Goal: Information Seeking & Learning: Learn about a topic

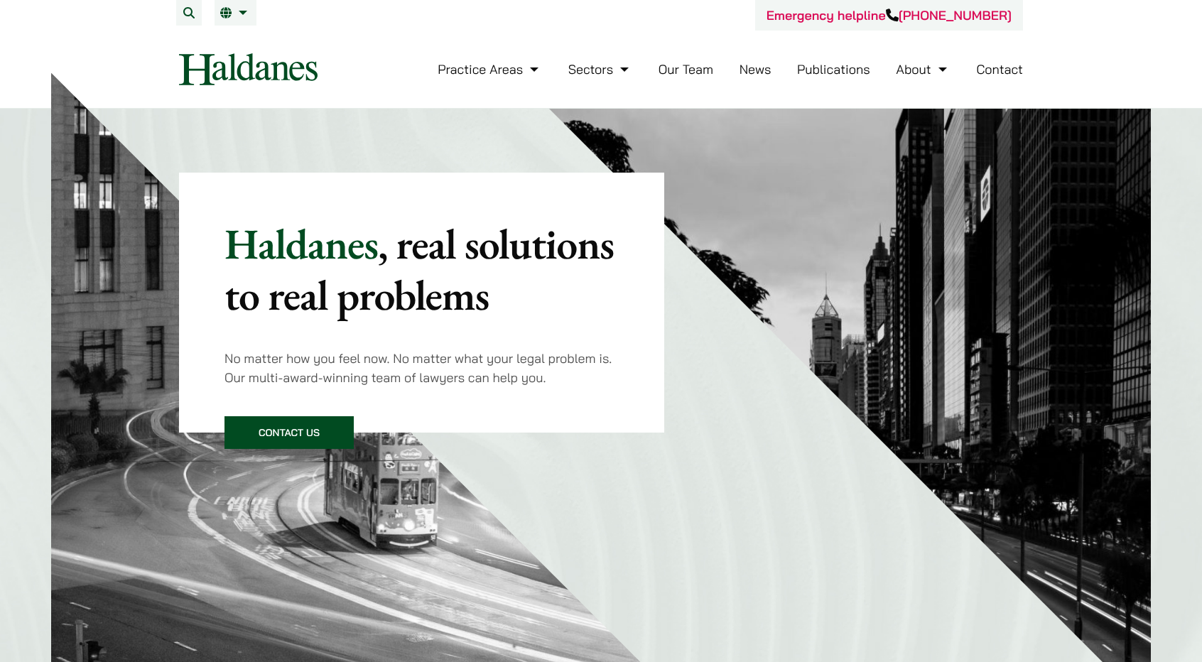
click at [682, 70] on link "Our Team" at bounding box center [686, 69] width 55 height 16
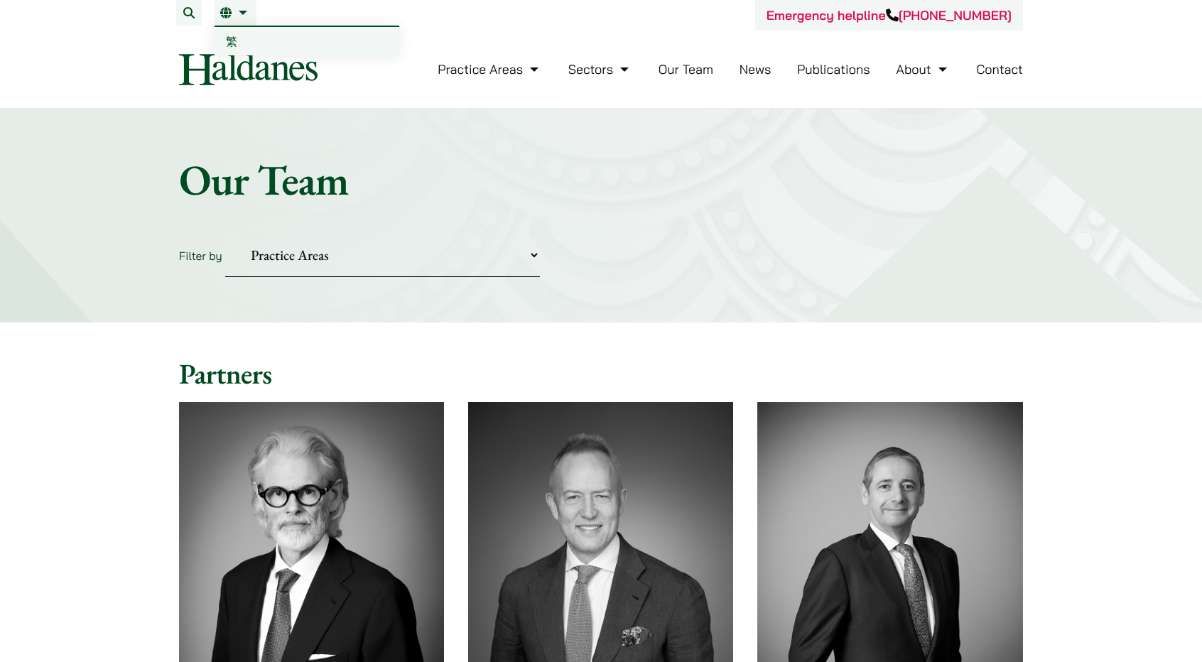
click at [235, 35] on span "繁" at bounding box center [231, 41] width 11 height 14
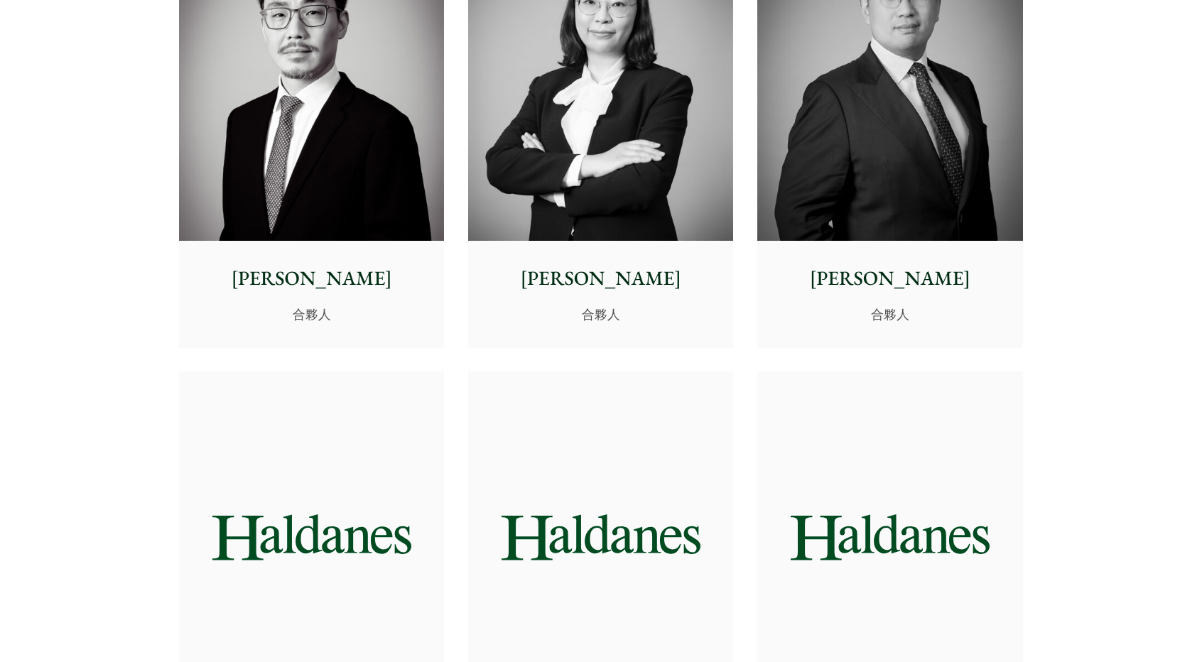
scroll to position [2630, 0]
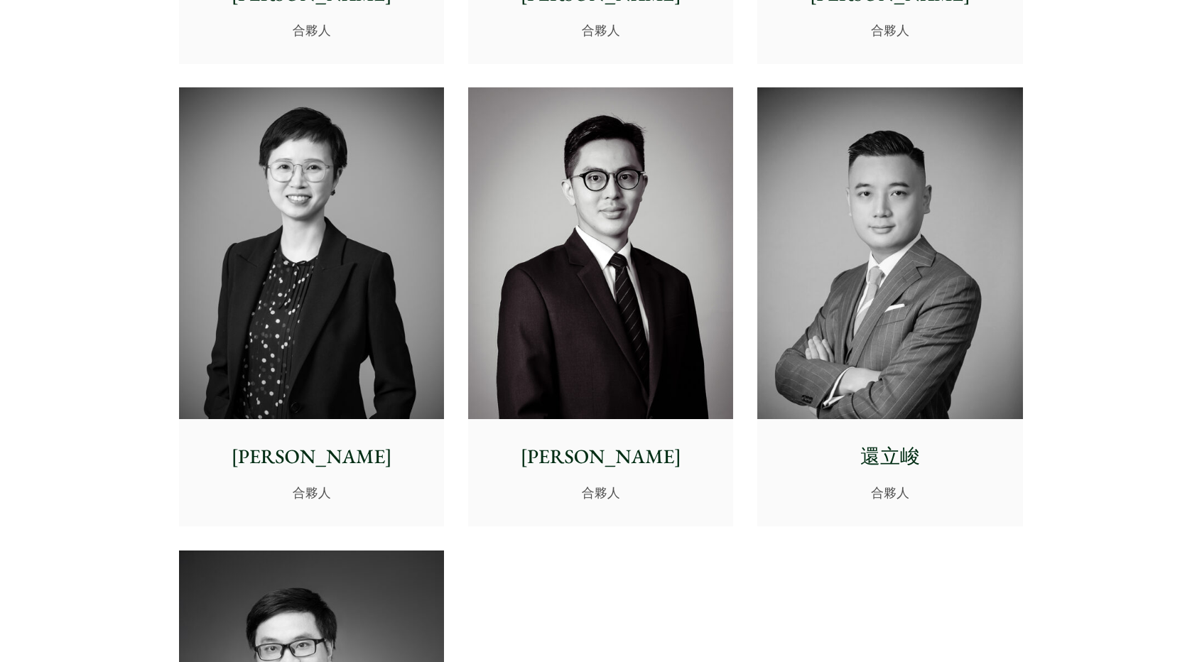
click at [309, 311] on img at bounding box center [311, 253] width 265 height 332
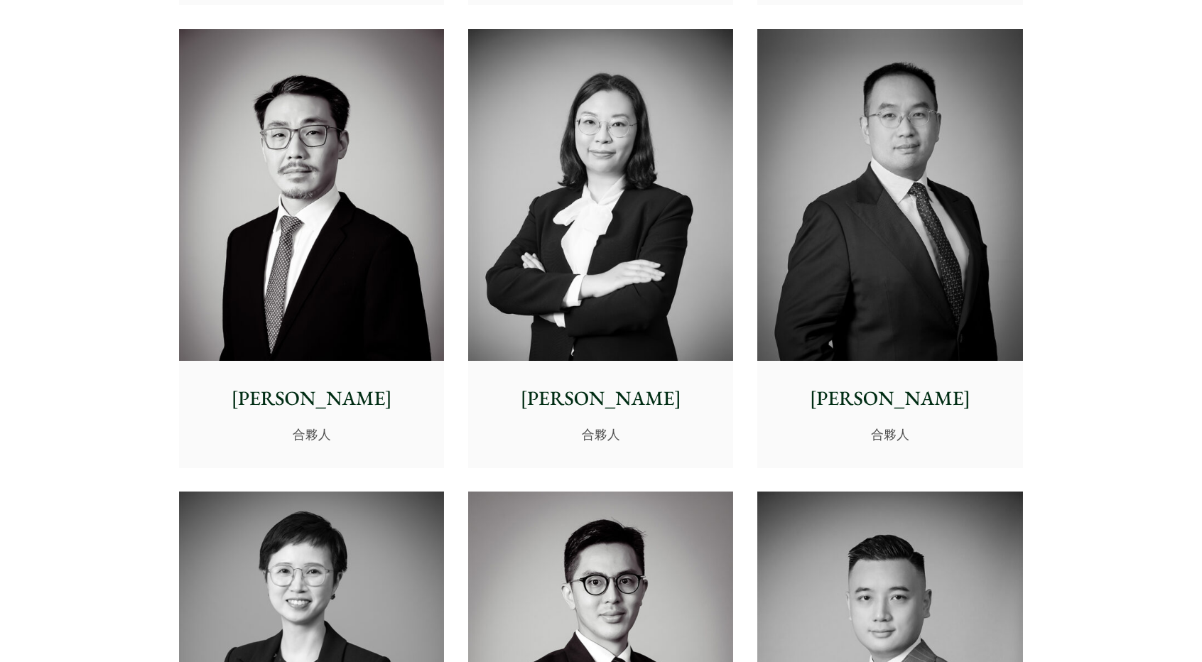
scroll to position [2203, 0]
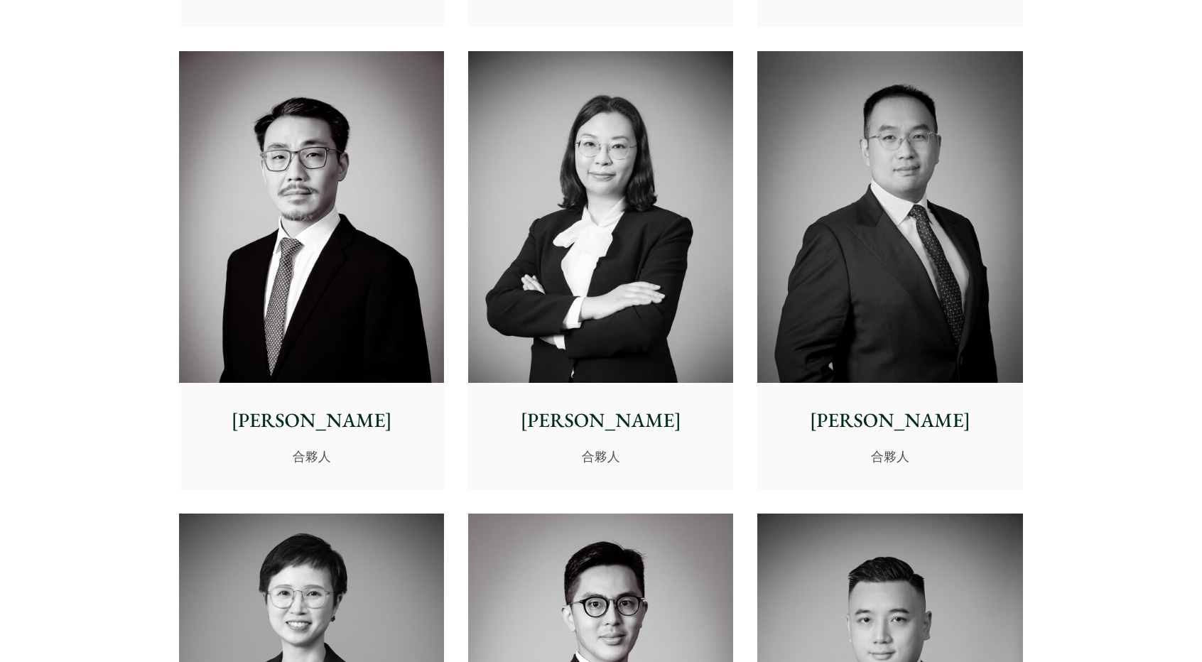
click at [613, 279] on img at bounding box center [600, 217] width 265 height 332
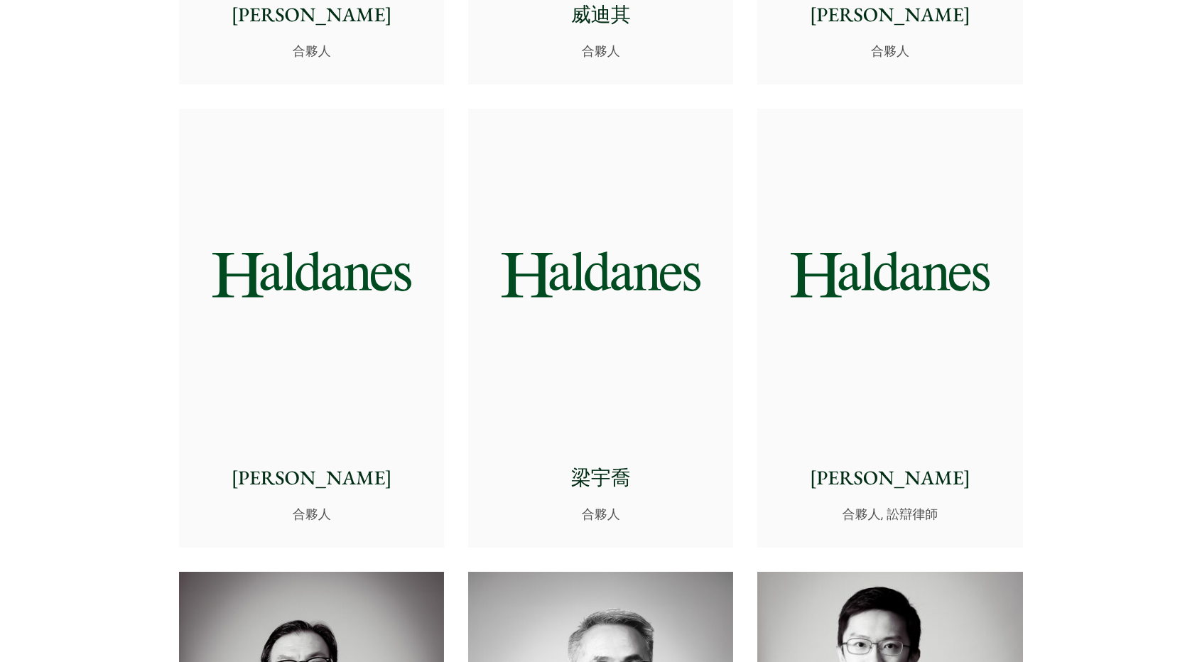
scroll to position [1208, 0]
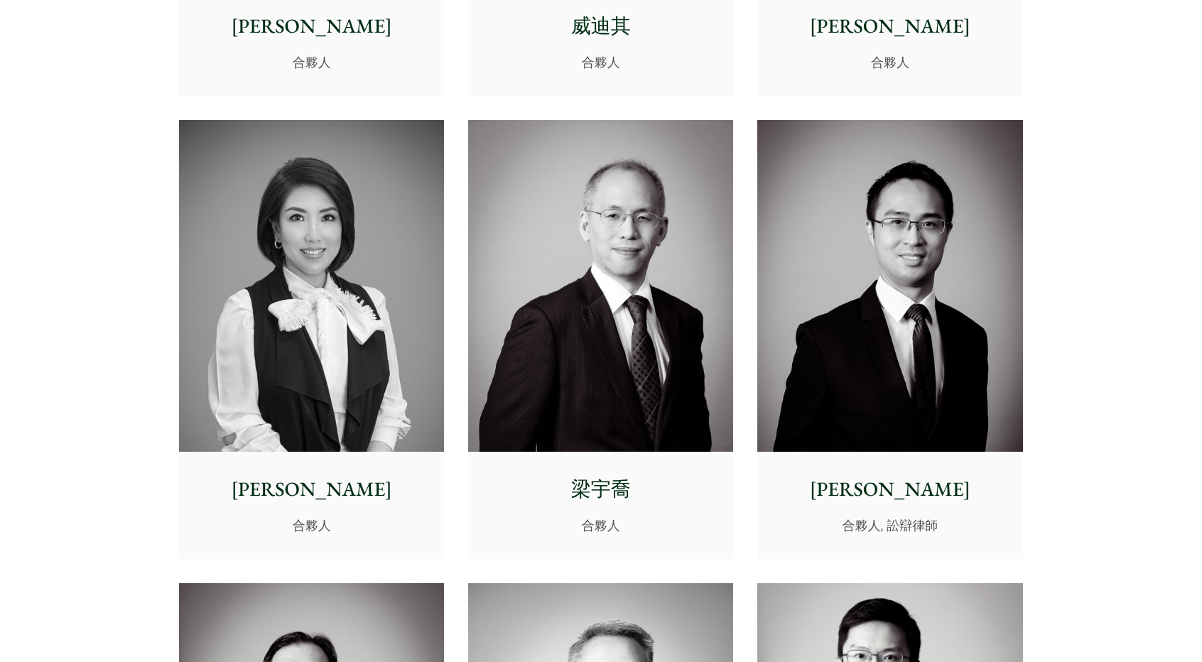
click at [279, 253] on img at bounding box center [311, 286] width 265 height 332
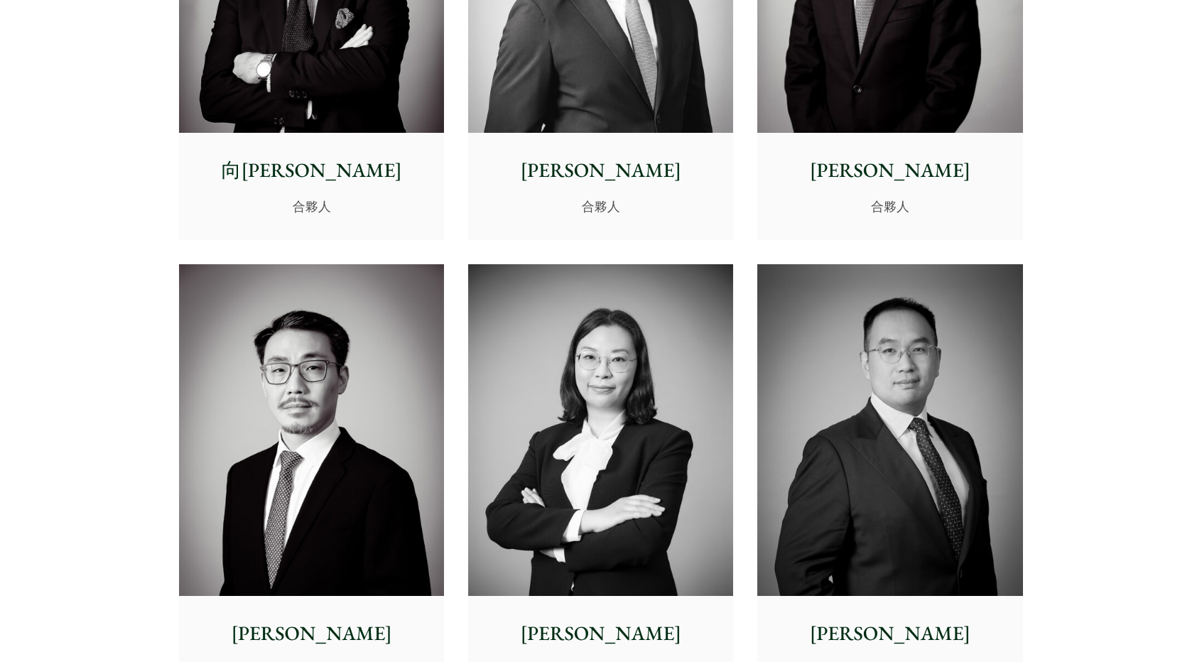
scroll to position [2274, 0]
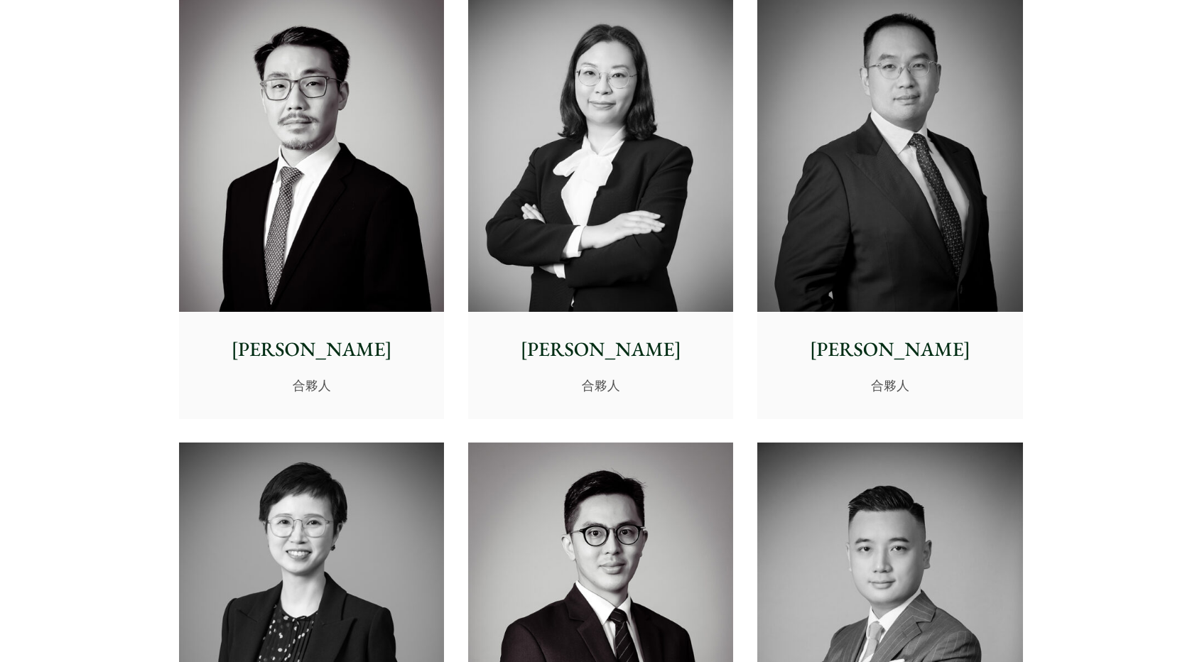
click at [407, 522] on img at bounding box center [311, 609] width 265 height 332
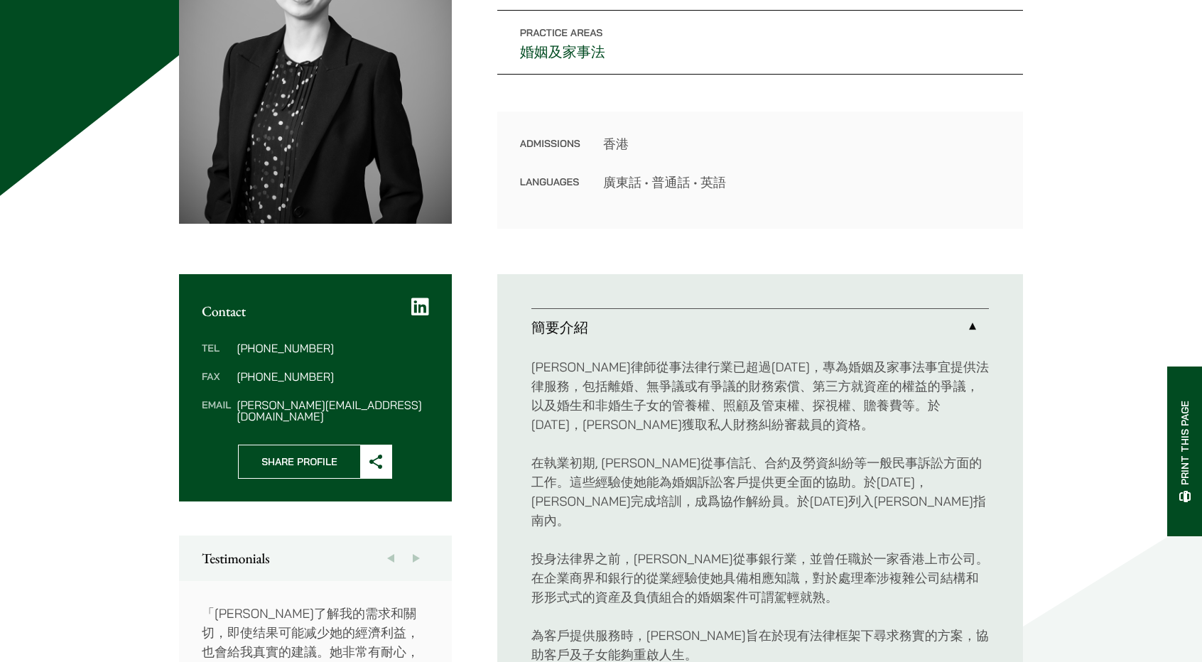
scroll to position [284, 0]
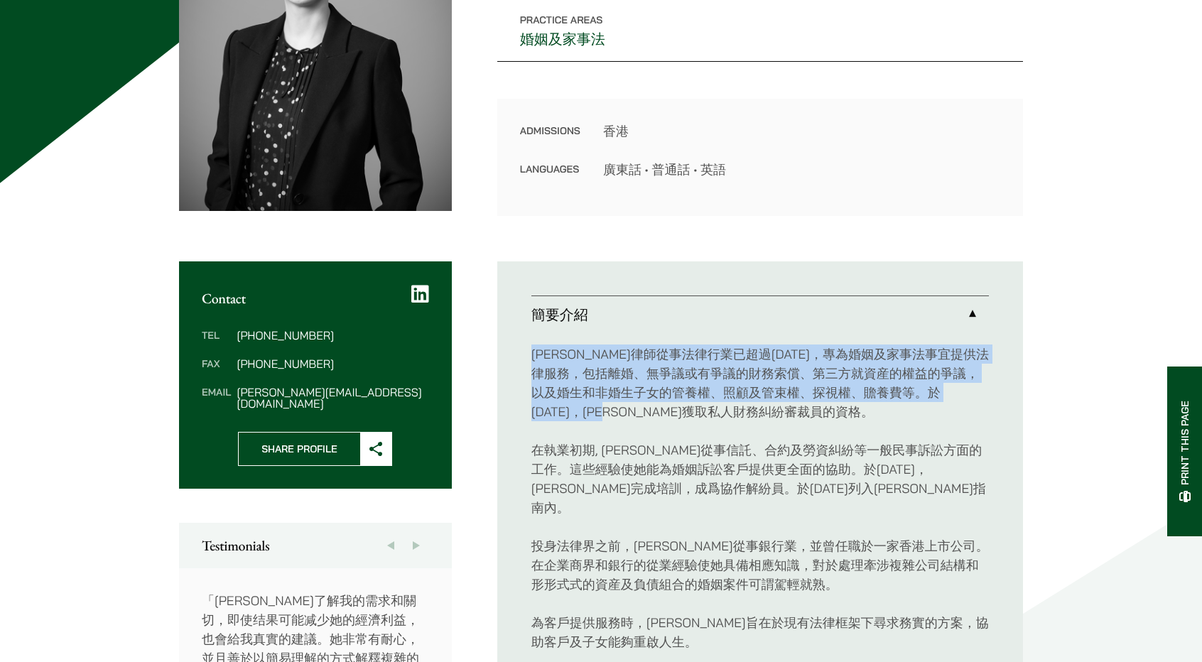
drag, startPoint x: 529, startPoint y: 348, endPoint x: 888, endPoint y: 413, distance: 365.5
click at [888, 413] on ul "簡要介紹 沈燕律師從事法律行業已超過18年，專為婚姻及家事法事宜提供法律服務，包括離婚、無爭議或有爭議的財務索償、第三方就資産的權益的爭議，以及婚生和非婚生子…" at bounding box center [760, 528] width 526 height 532
click at [888, 413] on p "沈燕律師從事法律行業已超過18年，專為婚姻及家事法事宜提供法律服務，包括離婚、無爭議或有爭議的財務索償、第三方就資産的權益的爭議，以及婚生和非婚生子女的管養權…" at bounding box center [761, 383] width 458 height 77
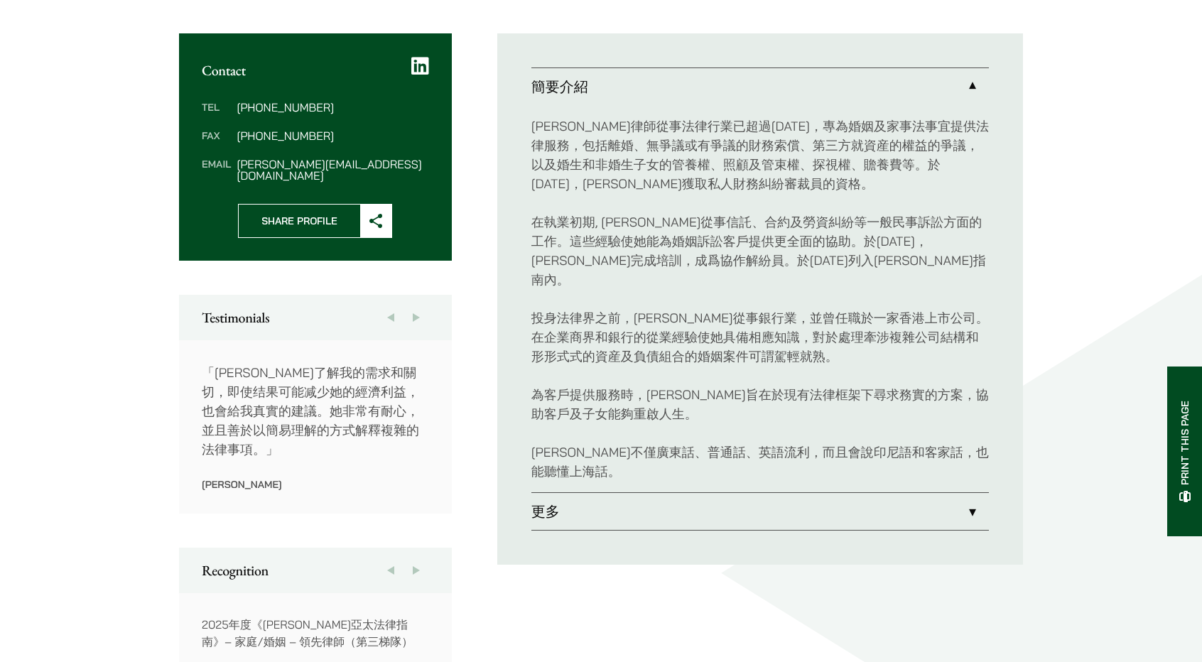
scroll to position [497, 0]
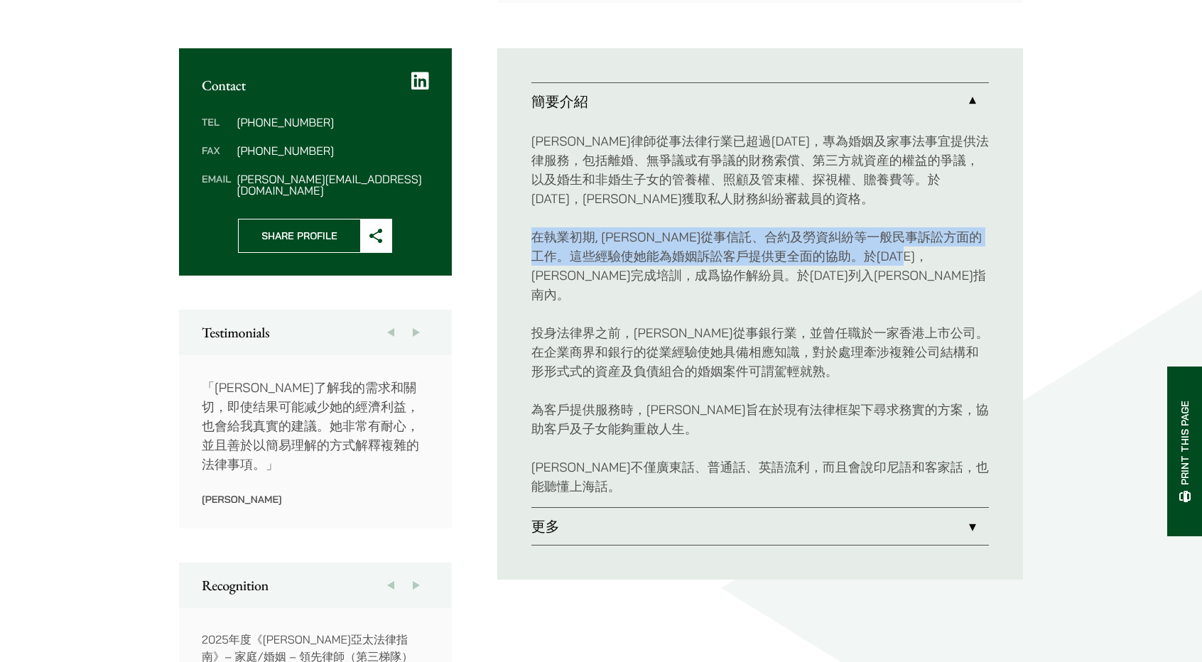
drag, startPoint x: 958, startPoint y: 255, endPoint x: 534, endPoint y: 231, distance: 424.3
click at [534, 231] on p "在執業初期, 沈律師從事信託、合約及勞資糾紛等一般民事訴訟方面的工作。這些經驗使她能為婚姻訴訟客戶提供更全面的協助。於2013 年，沈律師完成培訓，成爲協作解…" at bounding box center [761, 265] width 458 height 77
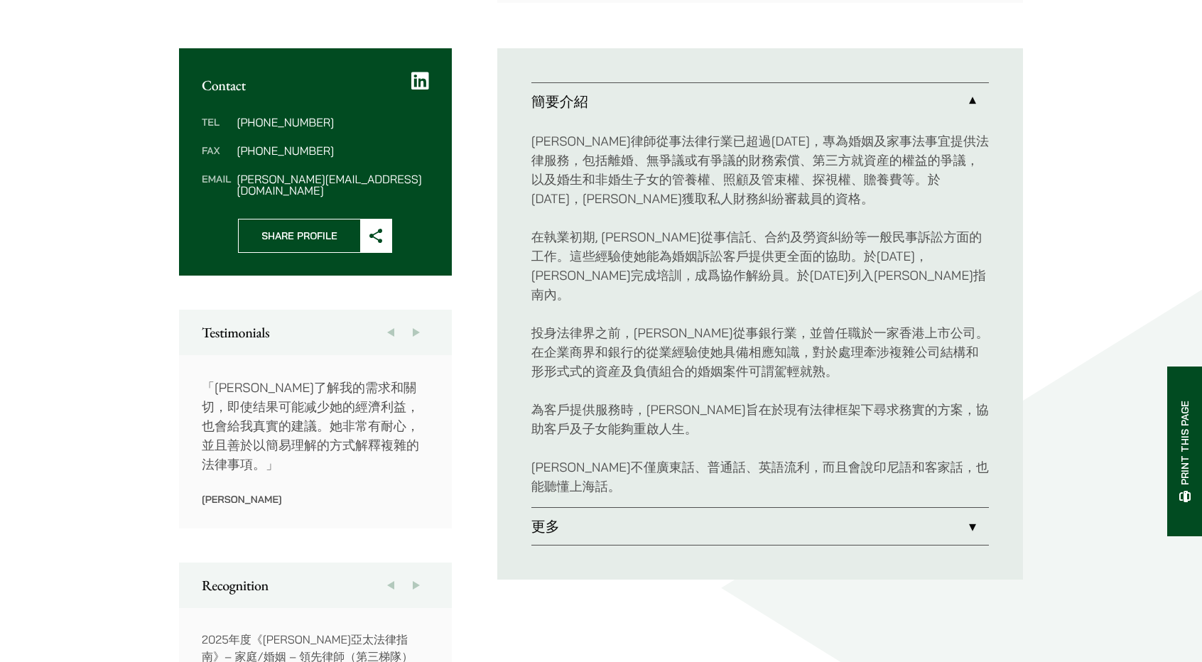
click at [660, 200] on p "沈燕律師從事法律行業已超過18年，專為婚姻及家事法事宜提供法律服務，包括離婚、無爭議或有爭議的財務索償、第三方就資産的權益的爭議，以及婚生和非婚生子女的管養權…" at bounding box center [761, 169] width 458 height 77
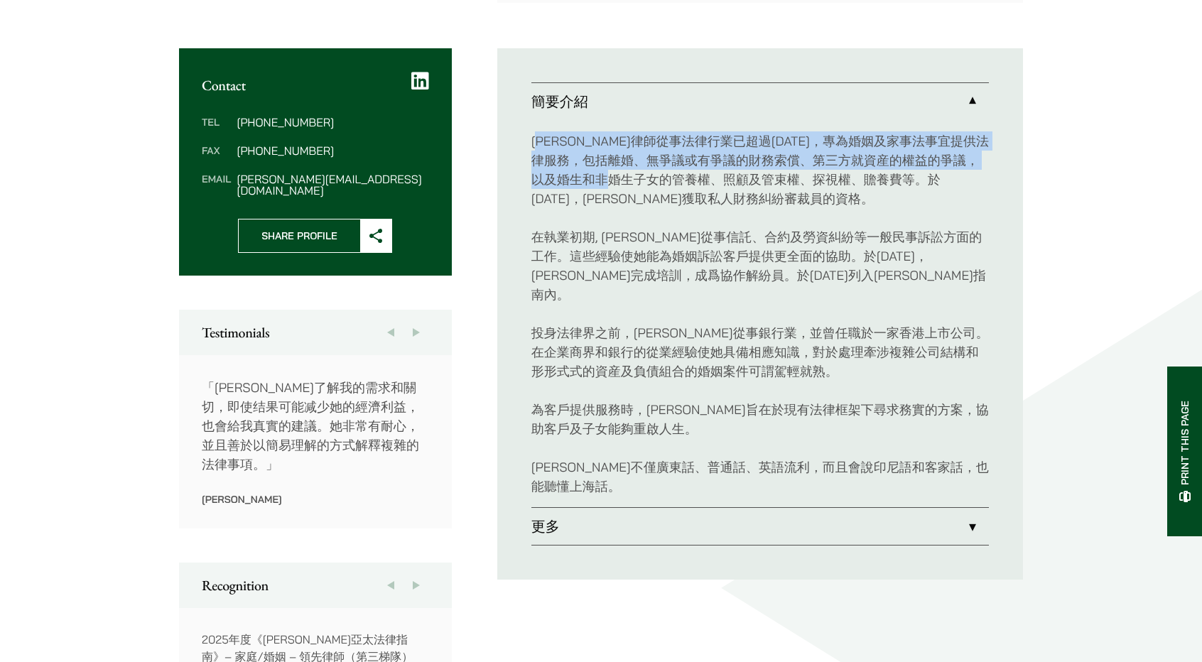
drag, startPoint x: 716, startPoint y: 178, endPoint x: 543, endPoint y: 120, distance: 182.3
click at [543, 120] on div "沈燕律師從事法律行業已超過18年，專為婚姻及家事法事宜提供法律服務，包括離婚、無爭議或有爭議的財務索償、第三方就資産的權益的爭議，以及婚生和非婚生子女的管養權…" at bounding box center [761, 313] width 458 height 387
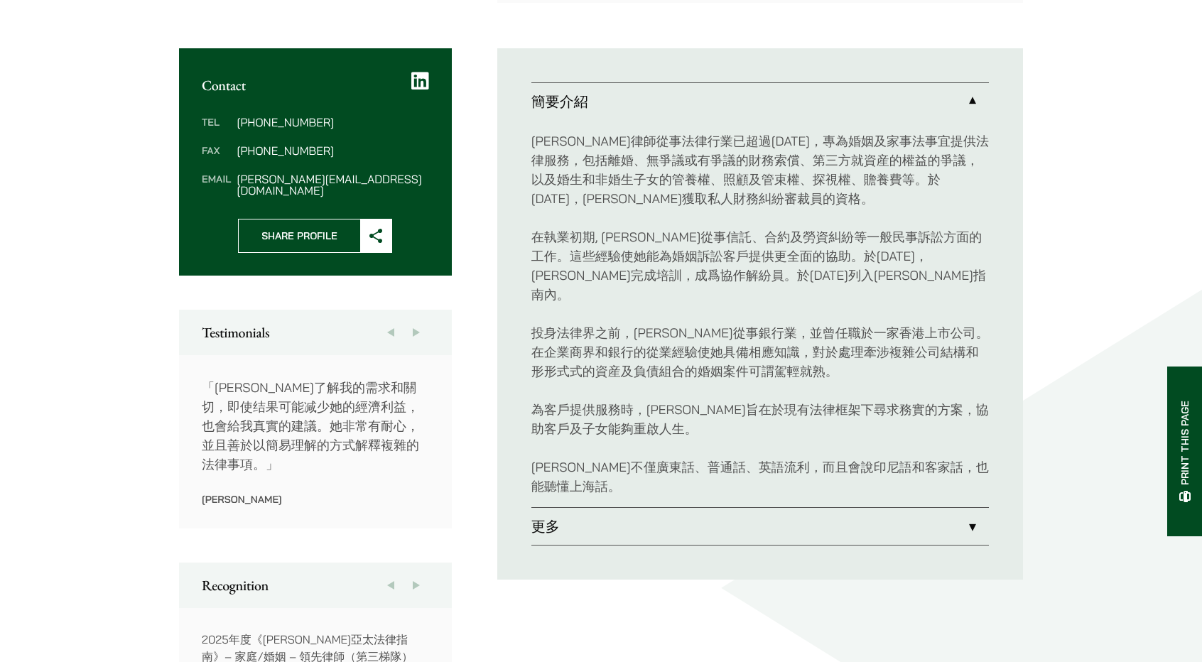
click at [796, 335] on p "投身法律界之前，[PERSON_NAME]從事銀行業，並曾任職於一家香港上市公司。在企業商界和銀行的從業經驗使她具備相應知識，對於處理牽涉複雜公司結構和形形式…" at bounding box center [761, 352] width 458 height 58
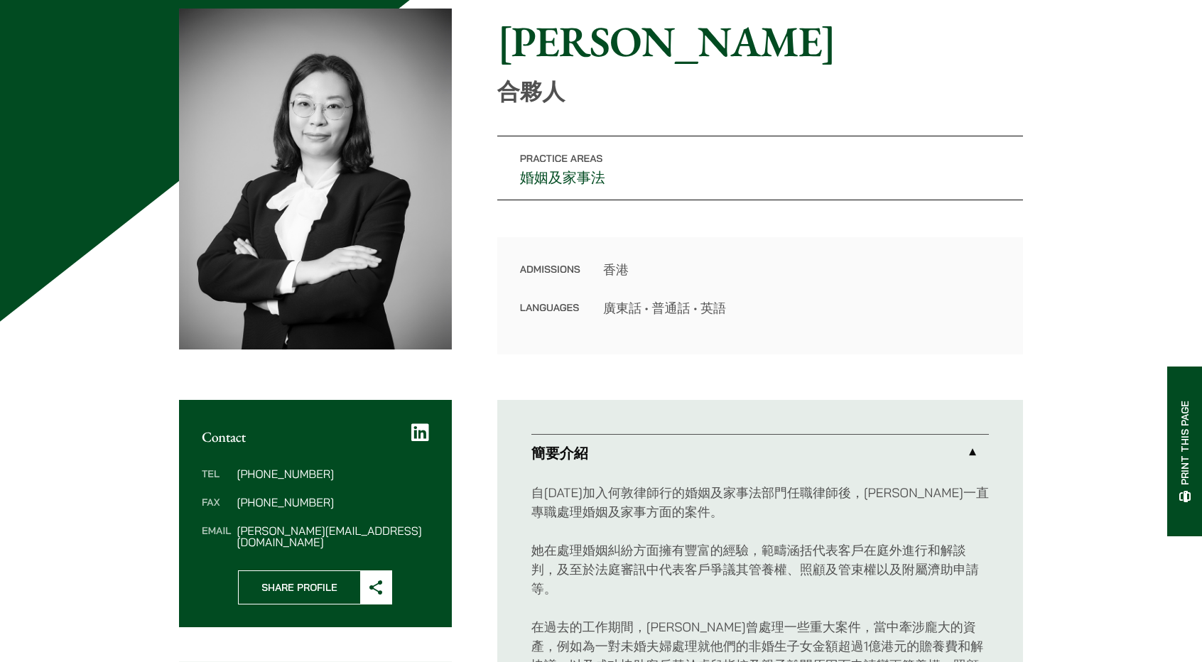
scroll to position [142, 0]
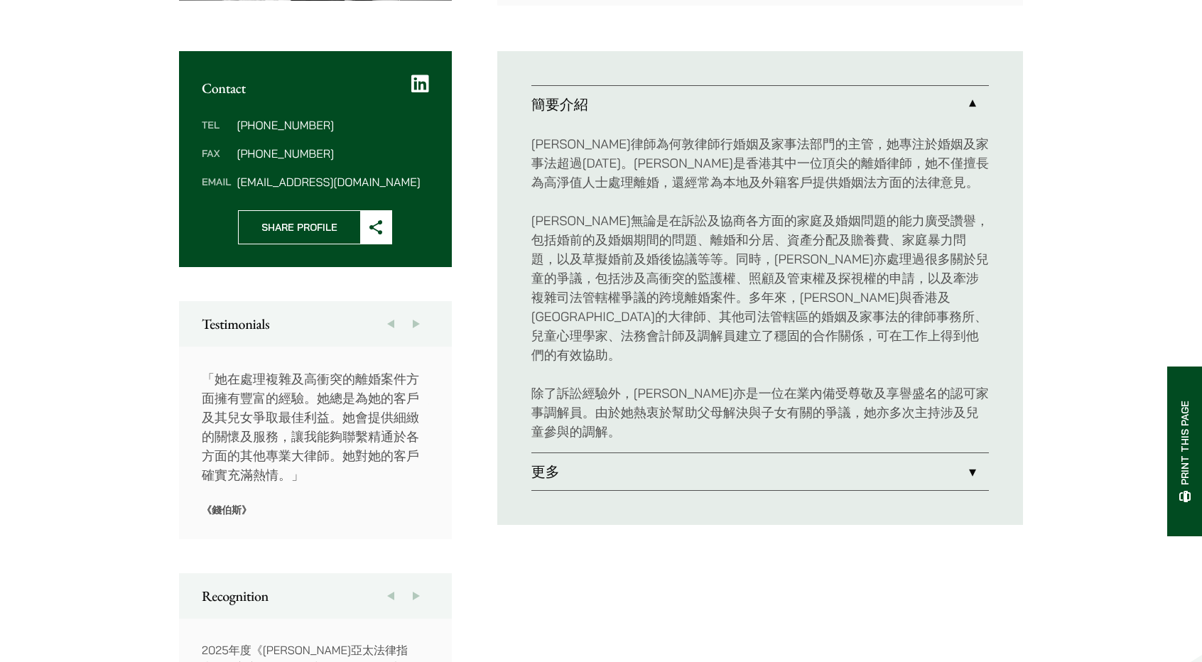
scroll to position [497, 0]
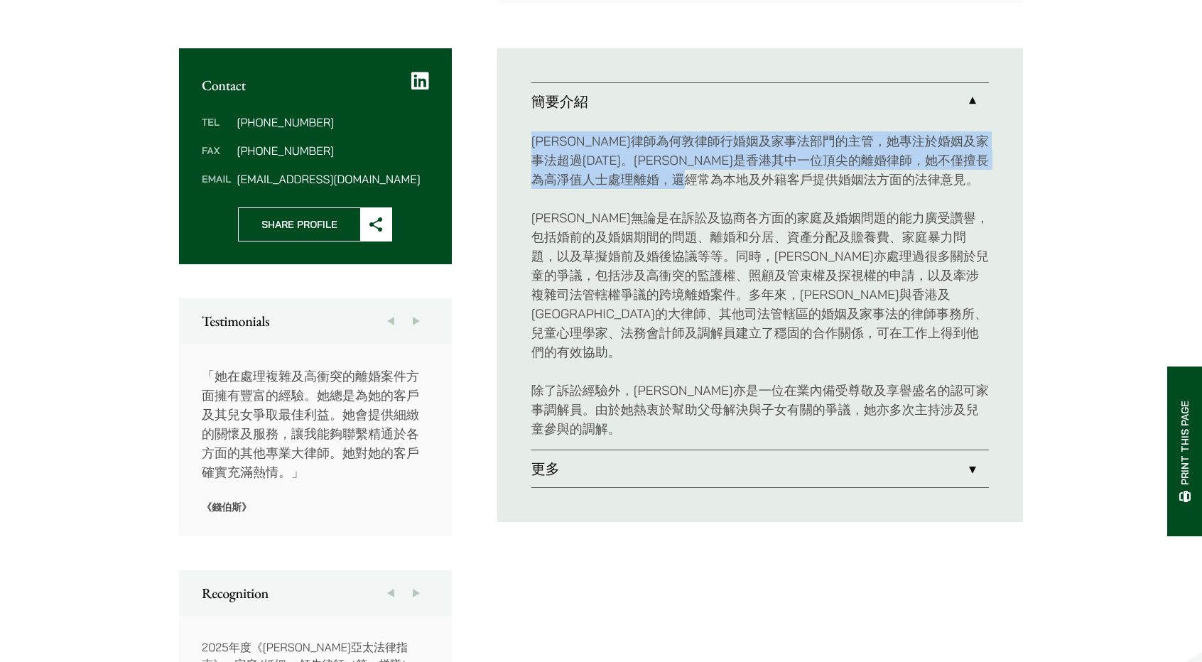
drag, startPoint x: 893, startPoint y: 177, endPoint x: 523, endPoint y: 134, distance: 372.0
click at [523, 134] on ul "簡要介紹 廖學思律師為何敦律師行婚姻及家事法部門的主管，她專注於婚姻及家事法超過25年。廖律師是香港其中一位頂尖的離婚律師，她不僅擅長為高淨值人士處理離婚，還…" at bounding box center [760, 285] width 526 height 474
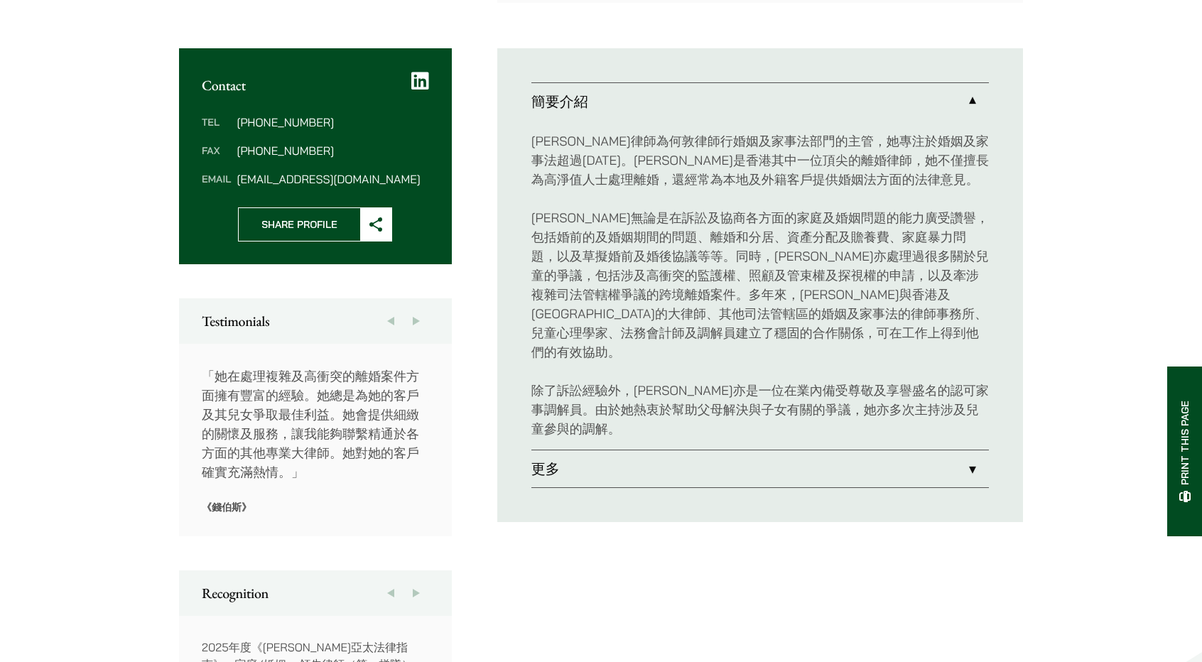
click at [683, 295] on p "廖律師無論是在訴訟及協商各方面的家庭及婚姻問題的能力廣受讚譽，包括婚前的及婚姻期間的問題、離婚和分居、資產分配及贍養費、家庭暴力問題，以及草擬婚前及婚後協議等…" at bounding box center [761, 285] width 458 height 154
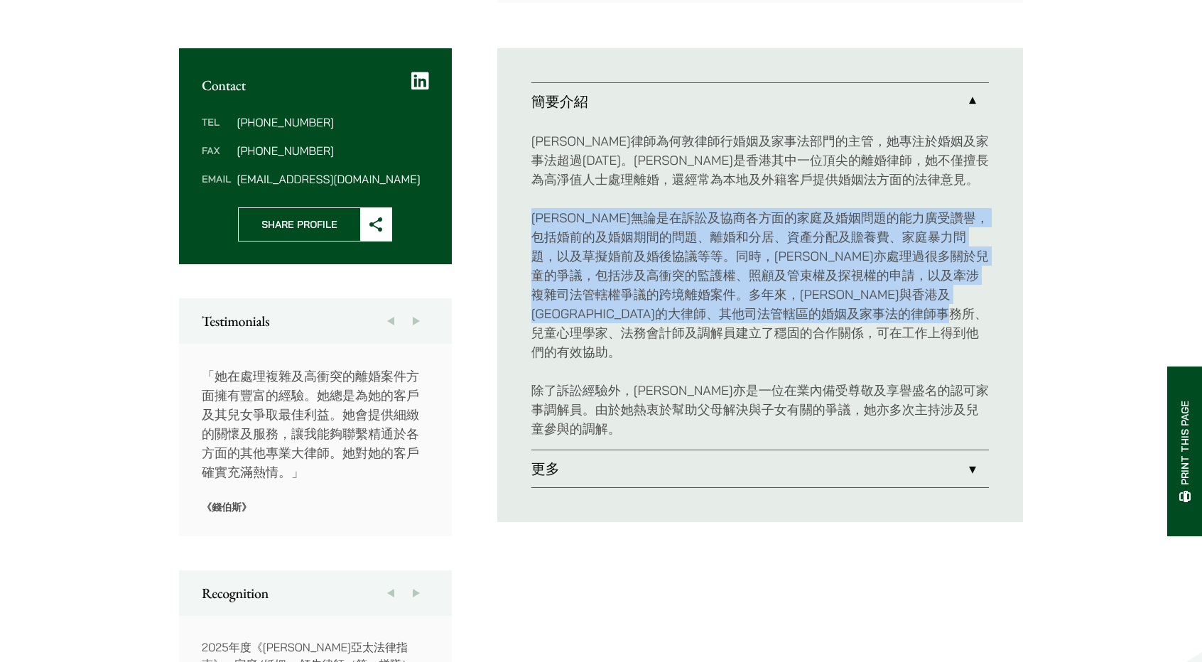
drag, startPoint x: 802, startPoint y: 339, endPoint x: 533, endPoint y: 207, distance: 299.4
click at [533, 208] on p "廖律師無論是在訴訟及協商各方面的家庭及婚姻問題的能力廣受讚譽，包括婚前的及婚姻期間的問題、離婚和分居、資產分配及贍養費、家庭暴力問題，以及草擬婚前及婚後協議等…" at bounding box center [761, 285] width 458 height 154
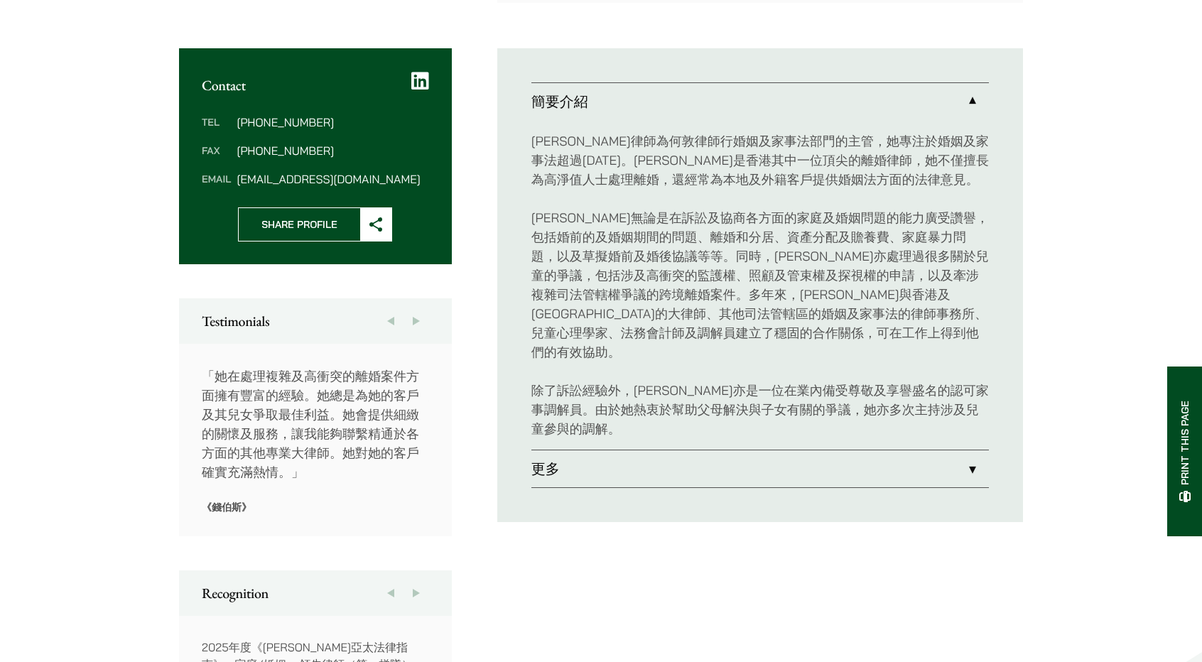
click at [689, 389] on p "除了訴訟經驗外，廖律師亦是一位在業內備受尊敬及享譽盛名的認可家事調解員。由於她熱衷於幫助父母解決與子女有關的爭議，她亦多次主持涉及兒童參與的調解。" at bounding box center [761, 410] width 458 height 58
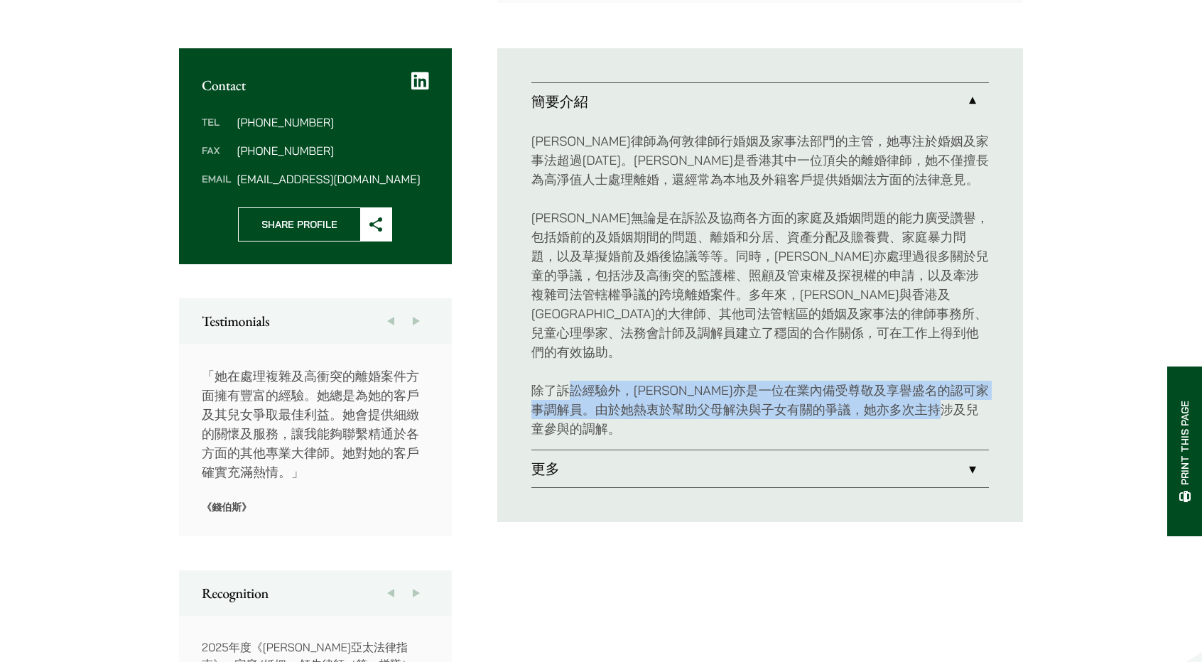
drag, startPoint x: 637, startPoint y: 418, endPoint x: 564, endPoint y: 361, distance: 92.1
click at [564, 381] on p "除了訴訟經驗外，廖律師亦是一位在業內備受尊敬及享譽盛名的認可家事調解員。由於她熱衷於幫助父母解決與子女有關的爭議，她亦多次主持涉及兒童參與的調解。" at bounding box center [761, 410] width 458 height 58
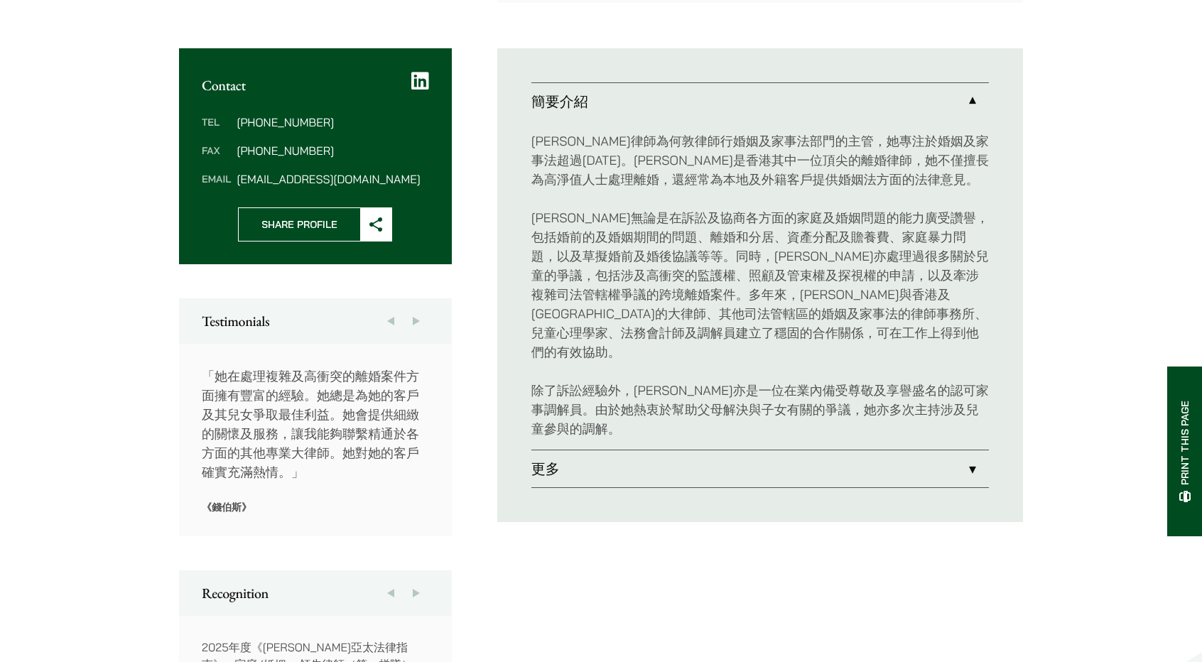
click at [564, 301] on p "廖律師無論是在訴訟及協商各方面的家庭及婚姻問題的能力廣受讚譽，包括婚前的及婚姻期間的問題、離婚和分居、資產分配及贍養費、家庭暴力問題，以及草擬婚前及婚後協議等…" at bounding box center [761, 285] width 458 height 154
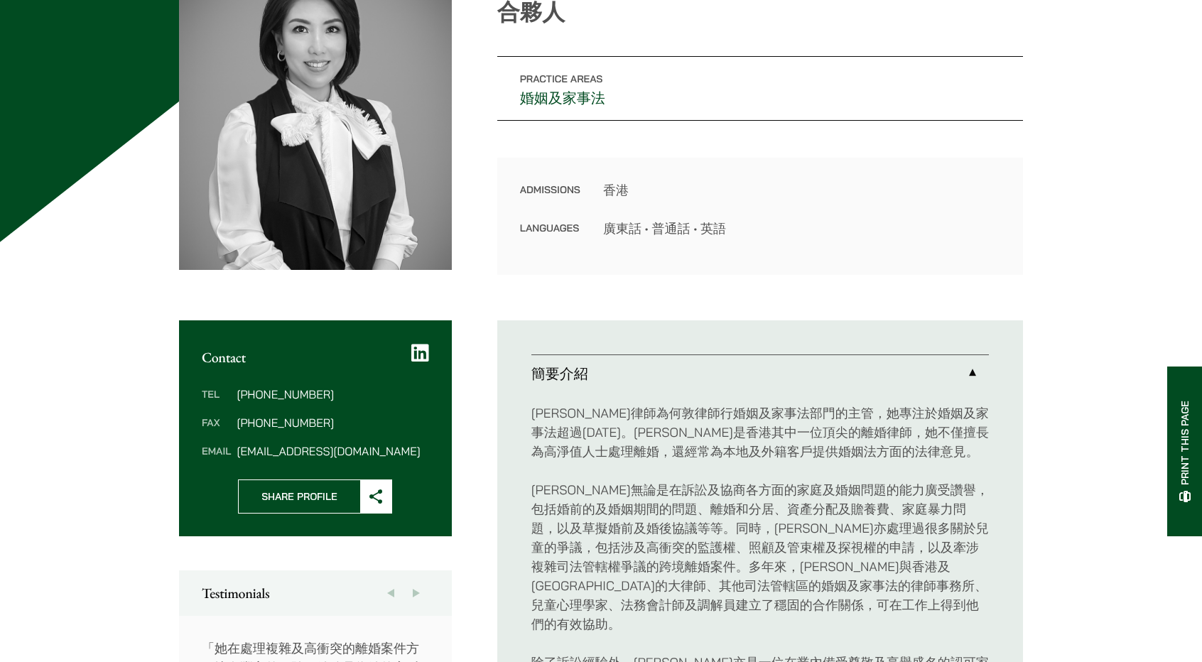
scroll to position [71, 0]
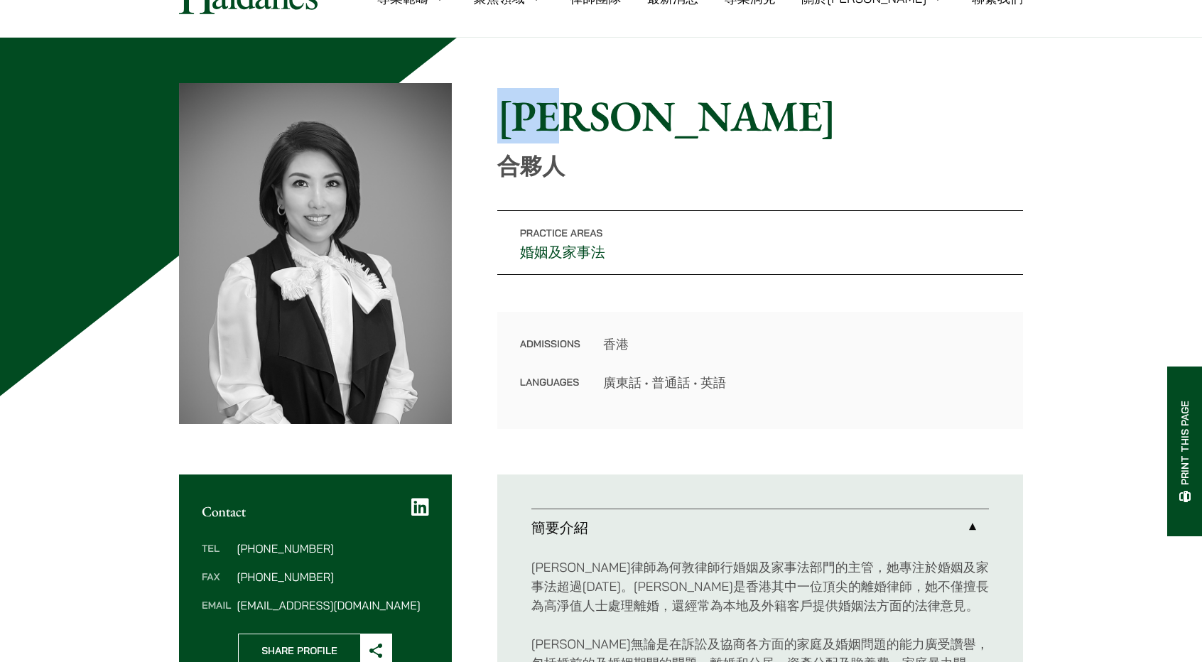
drag, startPoint x: 507, startPoint y: 110, endPoint x: 644, endPoint y: 110, distance: 137.2
click at [644, 110] on h1 "廖學思" at bounding box center [760, 115] width 526 height 51
copy h1 "廖學思"
